Goal: Information Seeking & Learning: Find specific fact

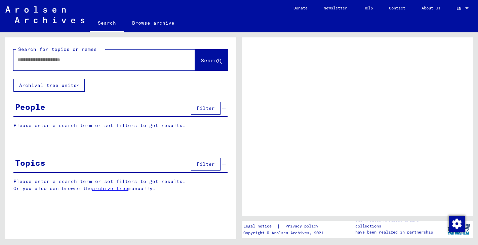
click at [60, 54] on div at bounding box center [95, 59] width 165 height 15
click at [59, 61] on input "text" at bounding box center [97, 59] width 161 height 7
type input "*"
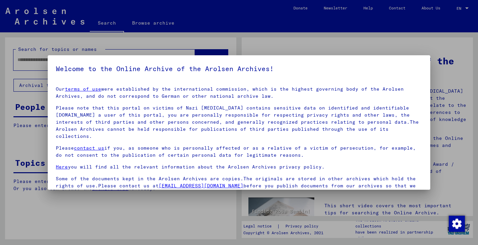
click at [294, 47] on div at bounding box center [239, 122] width 478 height 245
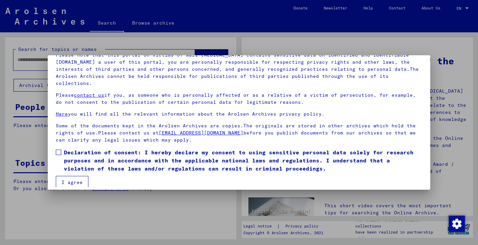
scroll to position [52, 0]
click at [58, 150] on span at bounding box center [58, 152] width 5 height 5
click at [76, 176] on button "I agree" at bounding box center [72, 182] width 33 height 13
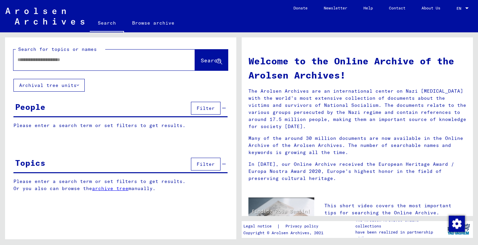
click at [76, 61] on input "text" at bounding box center [95, 59] width 157 height 7
type input "******"
click at [204, 57] on span "Search" at bounding box center [211, 60] width 20 height 7
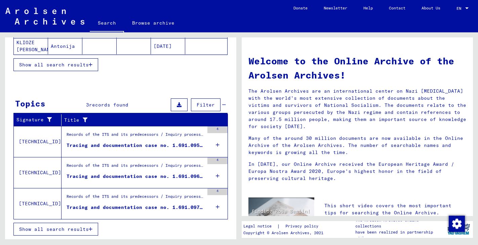
scroll to position [115, 0]
click at [126, 146] on div "Tracing and documentation case no. 1.691.095 for [PERSON_NAME], [PERSON_NAME] b…" at bounding box center [136, 145] width 138 height 7
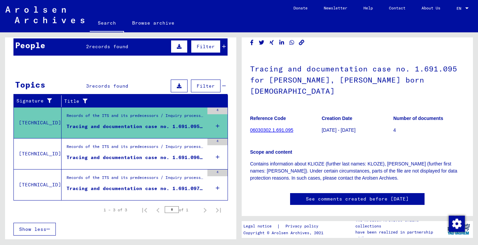
scroll to position [26, 0]
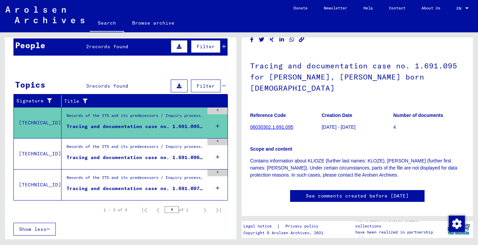
click at [351, 192] on link "See comments created before [DATE]" at bounding box center [357, 195] width 103 height 7
